Goal: Complete application form

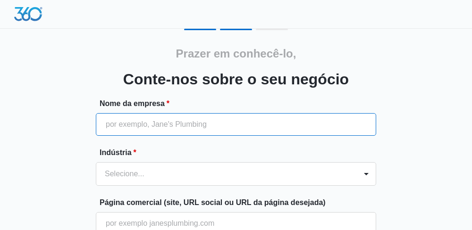
click at [312, 130] on input "Nome da empresa *" at bounding box center [236, 124] width 280 height 23
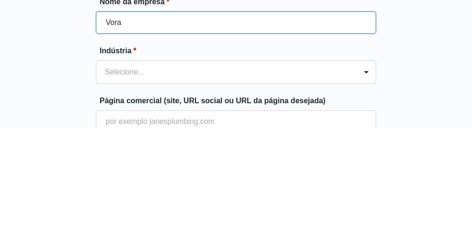
type input "Vorax"
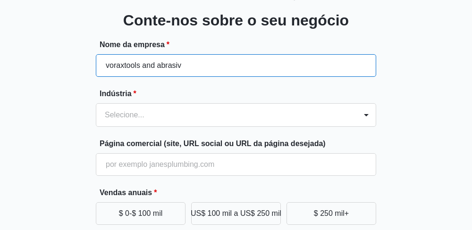
scroll to position [59, 0]
click at [298, 59] on input "voraxtools and abrasiv" at bounding box center [236, 65] width 280 height 23
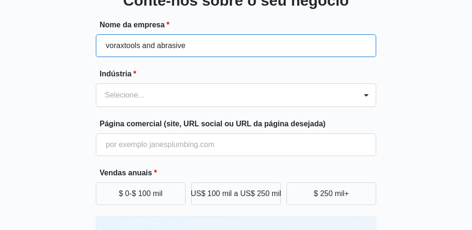
type input "voraxtools and abrasive"
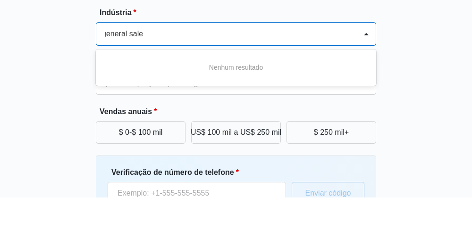
scroll to position [0, 3]
type input "general sales"
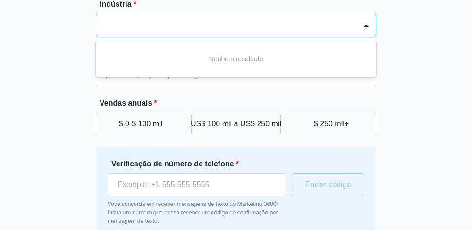
scroll to position [0, 0]
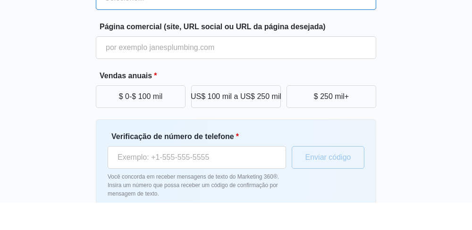
type input "s"
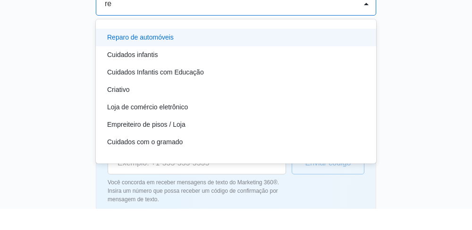
type input "re"
click at [401, 50] on div "Prazer em conhecê-lo, Conte-nos sobre o seu negócio Nome da empresa * voraxtool…" at bounding box center [236, 75] width 448 height 391
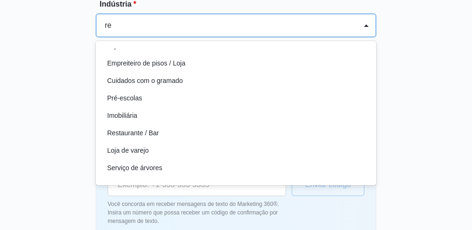
scroll to position [84, 0]
click at [160, 151] on div "Loja de varejo" at bounding box center [235, 150] width 256 height 10
type input "re"
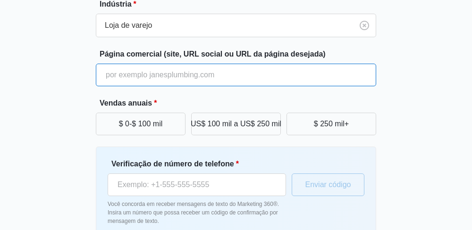
click at [232, 77] on input "Página comercial (site, URL social ou URL da página desejada)" at bounding box center [236, 75] width 280 height 23
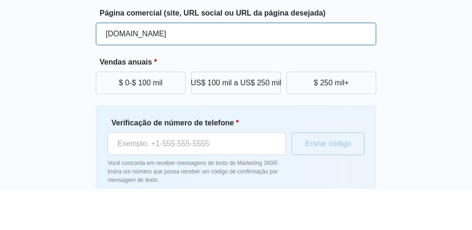
type input "[DOMAIN_NAME]"
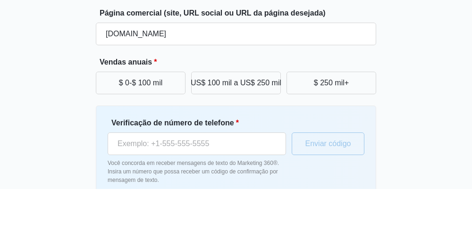
click at [416, 72] on div "Prazer em conhecê-lo, [PERSON_NAME]-nos sobre o seu negócio Nome da empresa * v…" at bounding box center [236, 75] width 448 height 391
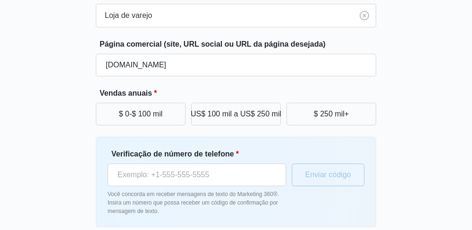
scroll to position [159, 0]
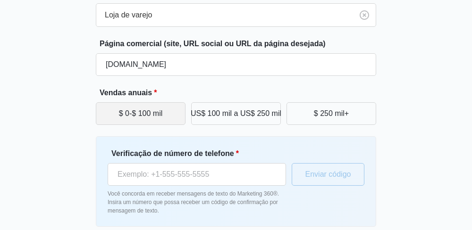
click at [169, 108] on button "$ 0-$ 100 mil" at bounding box center [141, 113] width 90 height 23
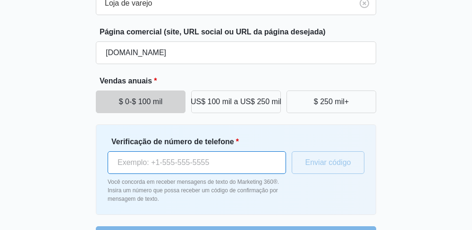
click at [253, 162] on input "Verificação de número de telefone *" at bounding box center [197, 163] width 178 height 23
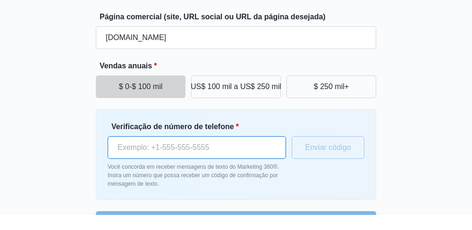
scroll to position [171, 0]
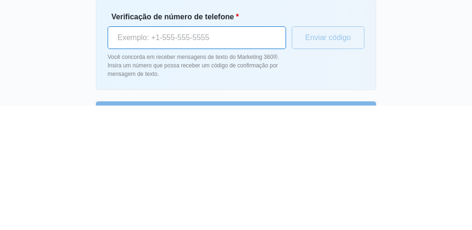
type input "[PHONE_NUMBER]"
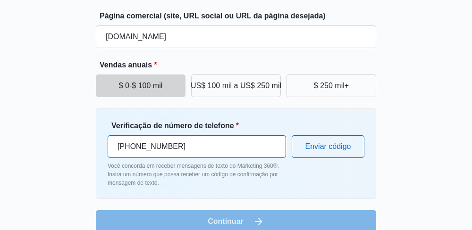
scroll to position [201, 0]
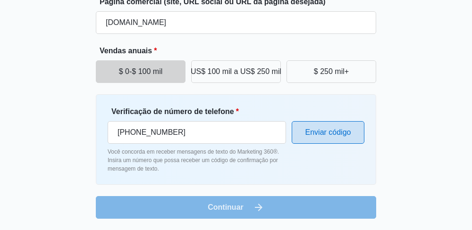
click at [361, 126] on button "Enviar código" at bounding box center [328, 132] width 73 height 23
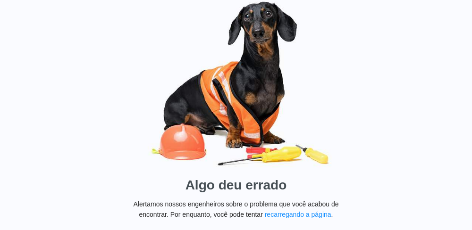
scroll to position [6, 0]
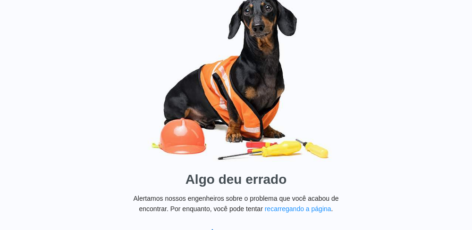
click at [257, 229] on font "Voltar ao painel" at bounding box center [243, 233] width 46 height 8
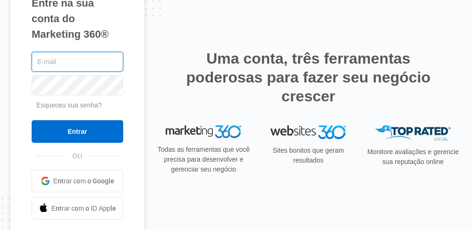
click at [95, 72] on input "text" at bounding box center [78, 62] width 92 height 20
click at [123, 70] on input "andrealmeria9@gmail.com" at bounding box center [78, 62] width 92 height 20
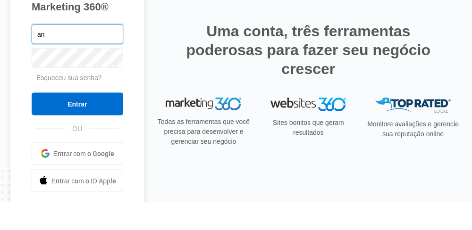
type input "a"
type input "Vorax"
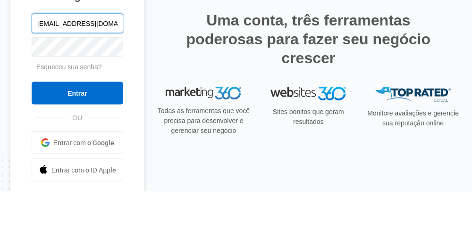
type input "voraxtools9@gmail.com"
click at [186, 68] on h2 "Uma conta, três ferramentas poderosas para fazer seu negócio crescer" at bounding box center [308, 77] width 250 height 57
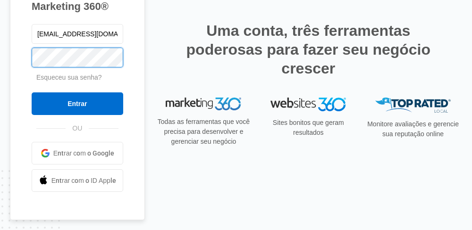
scroll to position [46, 0]
